Goal: Task Accomplishment & Management: Manage account settings

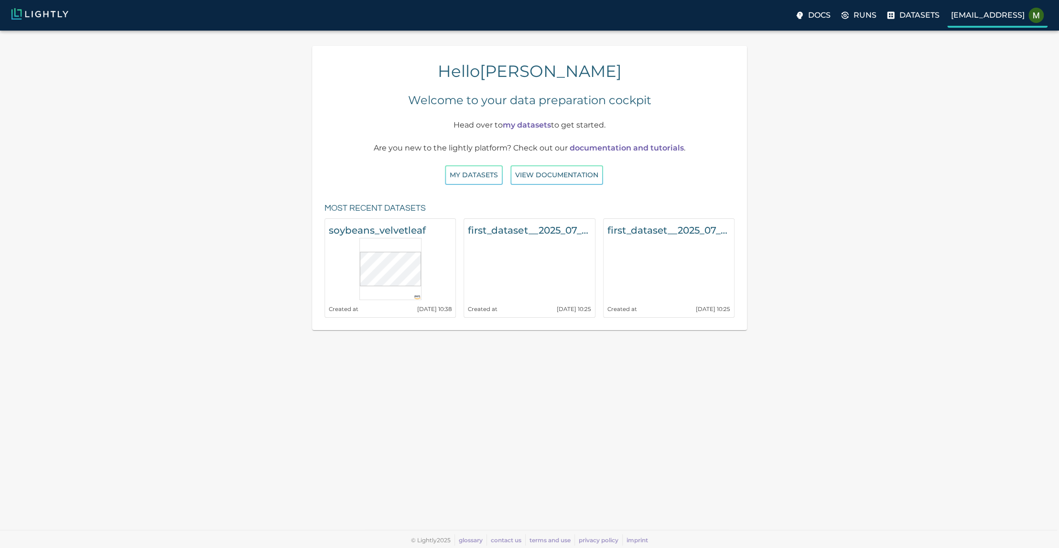
click at [1028, 15] on label "malte@lightly.ai" at bounding box center [997, 16] width 100 height 23
click at [988, 64] on p "Logout" at bounding box center [990, 63] width 33 height 11
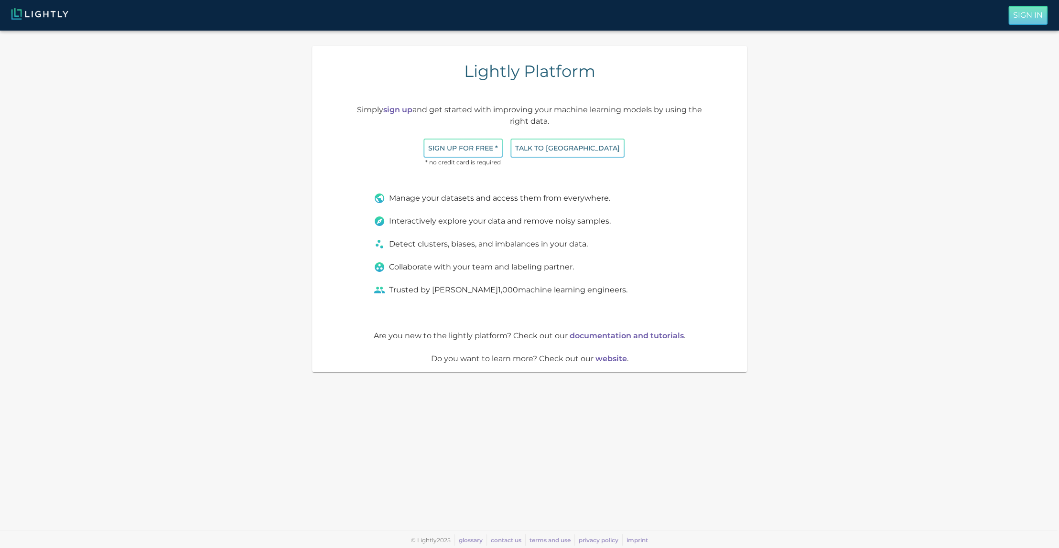
click at [1022, 11] on p "Sign In" at bounding box center [1028, 15] width 30 height 11
